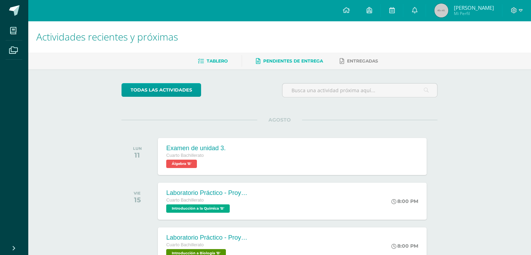
click at [298, 60] on span "Pendientes de entrega" at bounding box center [293, 60] width 60 height 5
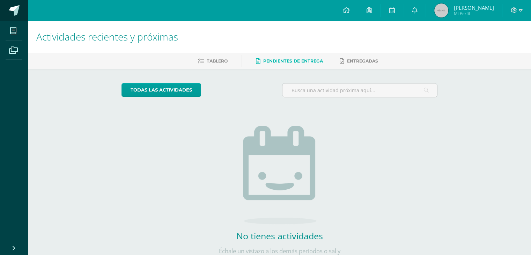
click at [9, 14] on span at bounding box center [14, 10] width 10 height 10
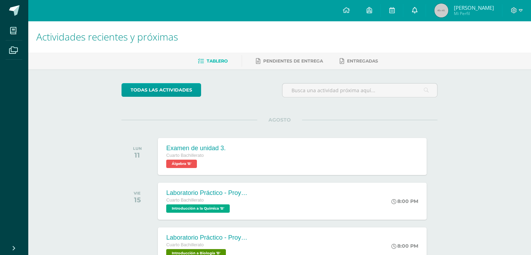
click at [417, 13] on icon at bounding box center [414, 10] width 6 height 6
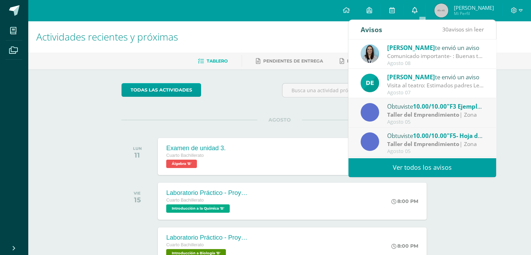
click at [417, 13] on icon at bounding box center [414, 10] width 6 height 6
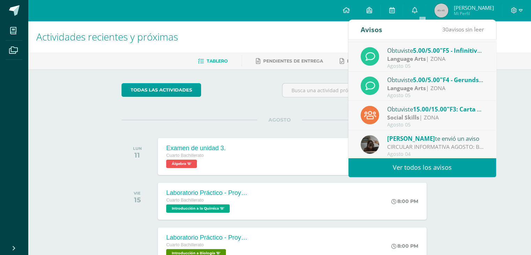
scroll to position [116, 0]
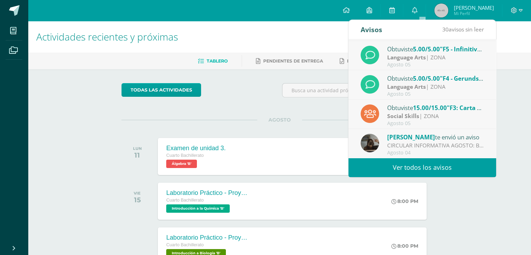
click at [276, 98] on div "todas las Actividades" at bounding box center [279, 93] width 321 height 20
